Goal: Entertainment & Leisure: Consume media (video, audio)

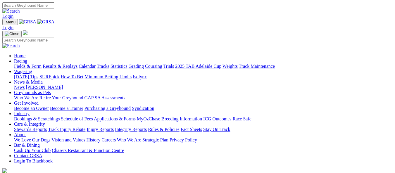
click at [78, 64] on link "Results & Replays" at bounding box center [60, 66] width 35 height 5
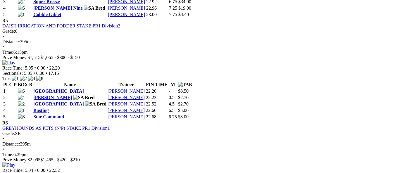
scroll to position [702, 0]
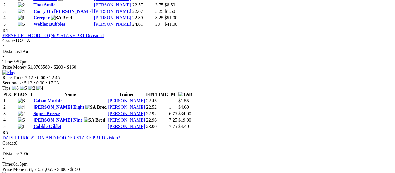
scroll to position [556, 0]
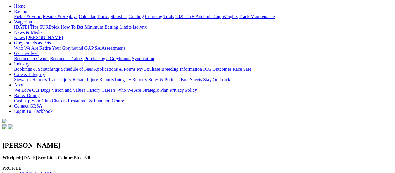
scroll to position [58, 0]
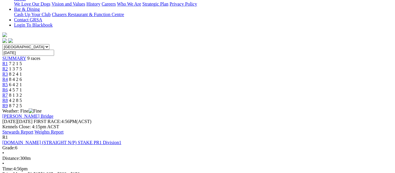
scroll to position [146, 0]
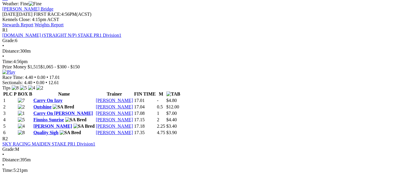
scroll to position [292, 0]
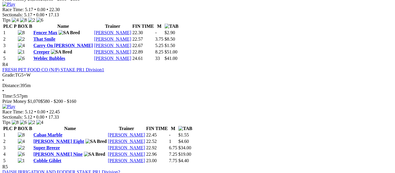
scroll to position [556, 0]
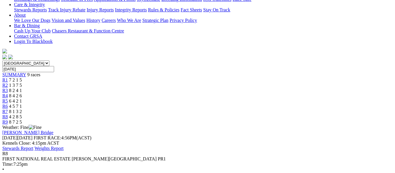
scroll to position [175, 0]
